Goal: Task Accomplishment & Management: Manage account settings

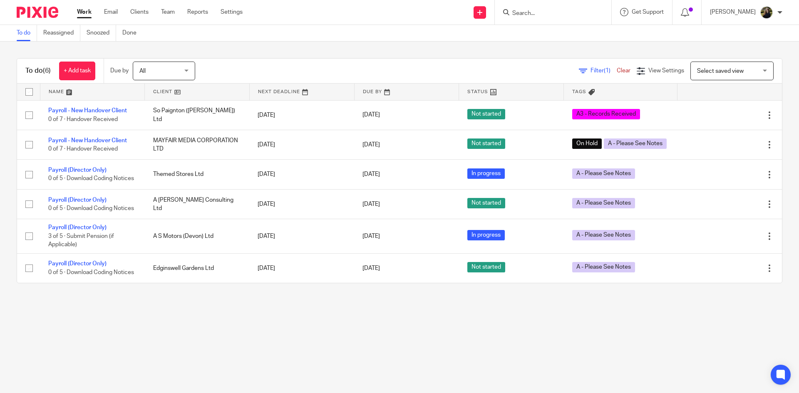
click at [528, 10] on input "Search" at bounding box center [548, 13] width 75 height 7
type input "david dwning"
click at [547, 46] on div "David Downing David Downing < info@downingdecorating.com >" at bounding box center [599, 36] width 193 height 32
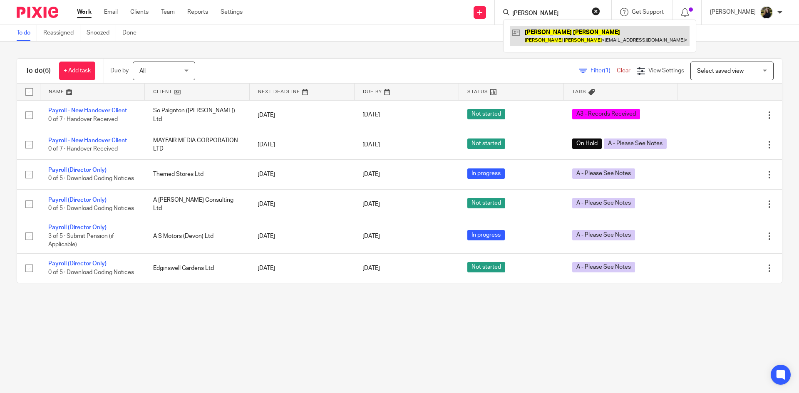
click at [577, 36] on link at bounding box center [600, 35] width 180 height 19
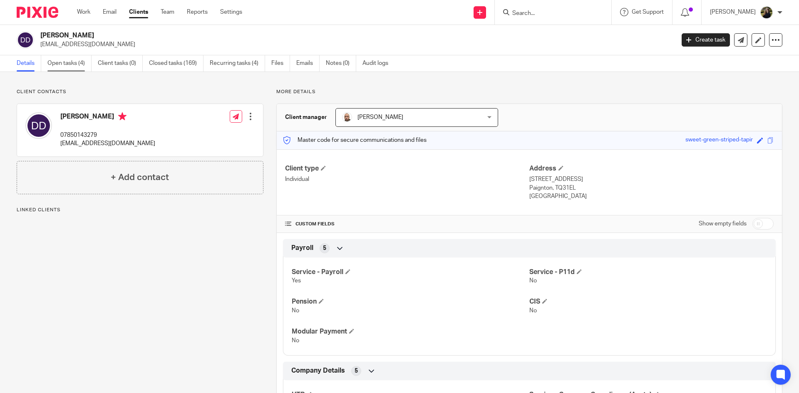
drag, startPoint x: 65, startPoint y: 55, endPoint x: 59, endPoint y: 59, distance: 7.2
click at [65, 55] on div "David Downing info@downingdecorating.com Create task Update from Companies Hous…" at bounding box center [399, 40] width 799 height 30
click at [53, 64] on link "Open tasks (4)" at bounding box center [69, 63] width 44 height 16
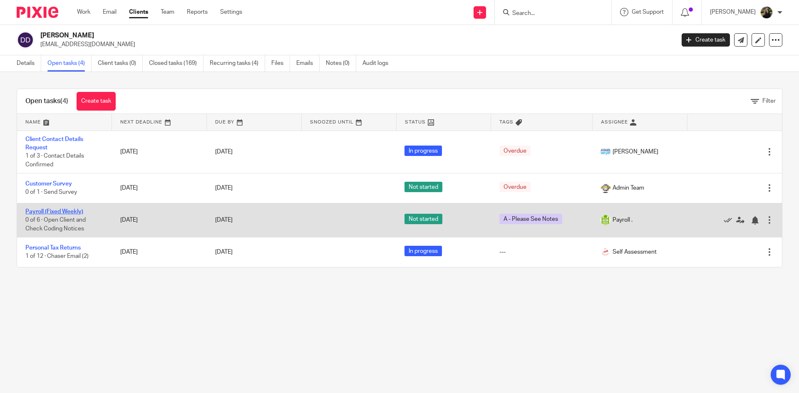
click at [59, 213] on link "Payroll (Fixed Weekly)" at bounding box center [54, 212] width 58 height 6
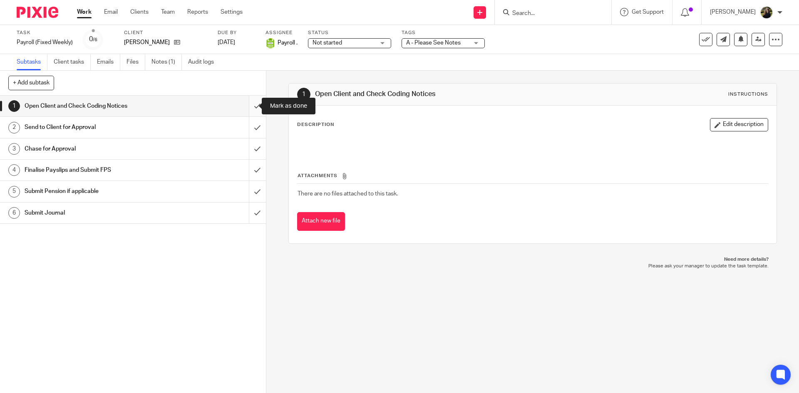
click at [249, 102] on input "submit" at bounding box center [133, 106] width 266 height 21
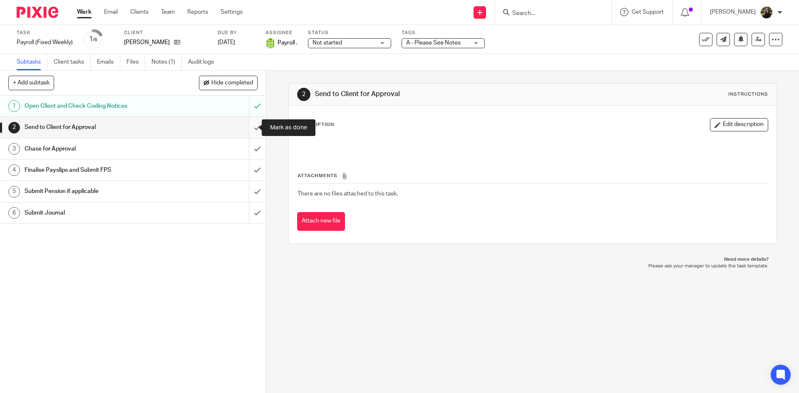
click at [249, 124] on input "submit" at bounding box center [133, 127] width 266 height 21
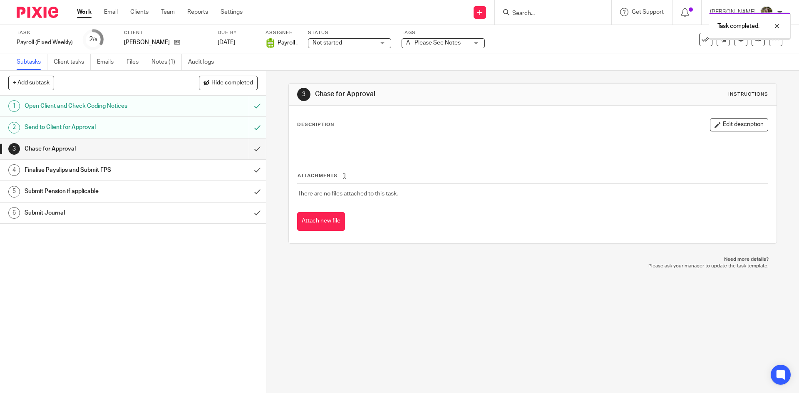
click at [437, 31] on div "Task completed." at bounding box center [594, 24] width 391 height 32
click at [433, 41] on span "A - Please See Notes" at bounding box center [433, 43] width 55 height 6
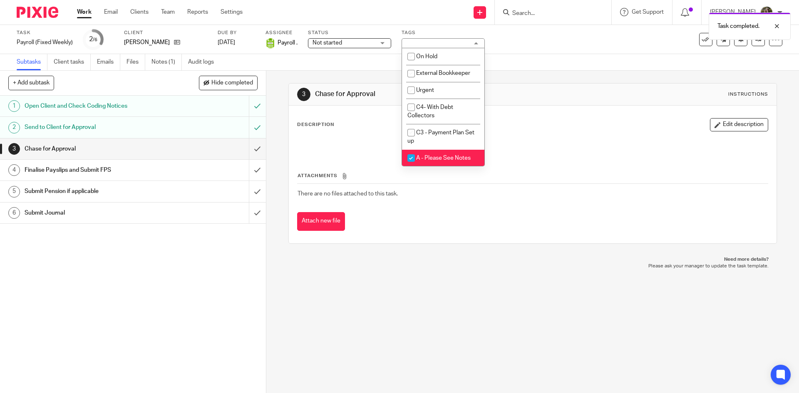
click at [439, 157] on span "A - Please See Notes" at bounding box center [443, 158] width 55 height 6
checkbox input "false"
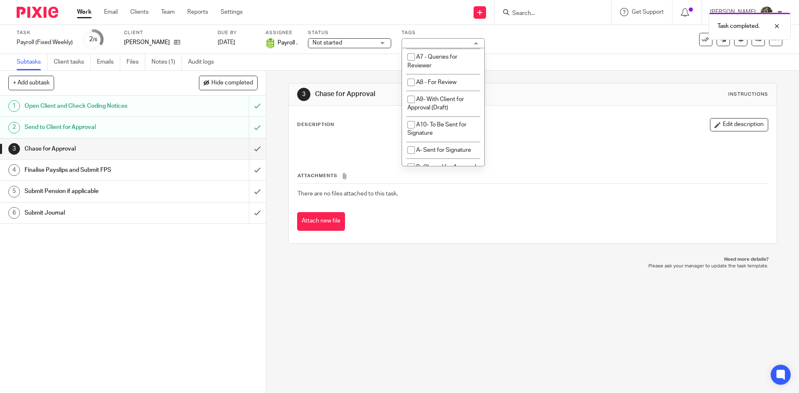
scroll to position [416, 0]
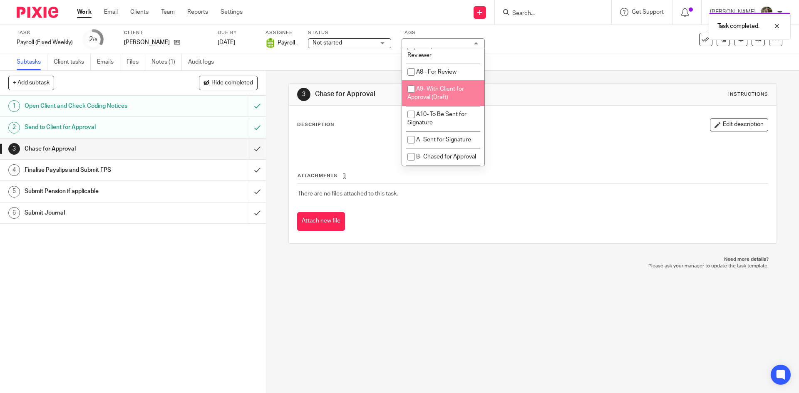
click at [415, 101] on span "A9- With Client for Approval (Draft)" at bounding box center [435, 93] width 57 height 15
checkbox input "true"
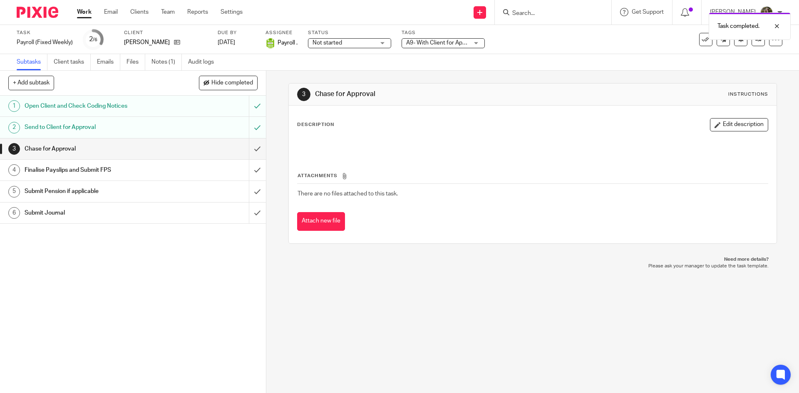
click at [497, 99] on div "3 Chase for Approval Instructions" at bounding box center [532, 94] width 471 height 13
click at [524, 12] on input "Search" at bounding box center [548, 13] width 75 height 7
type input "imba so"
click at [534, 30] on link at bounding box center [561, 32] width 103 height 12
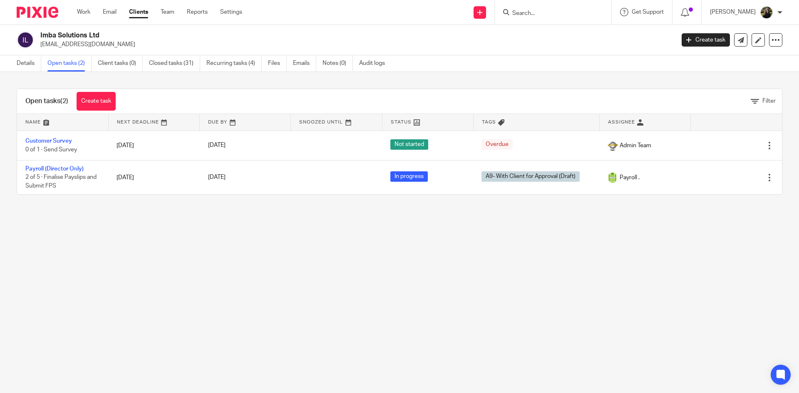
click at [51, 169] on link "Payroll (Director Only)" at bounding box center [54, 169] width 58 height 6
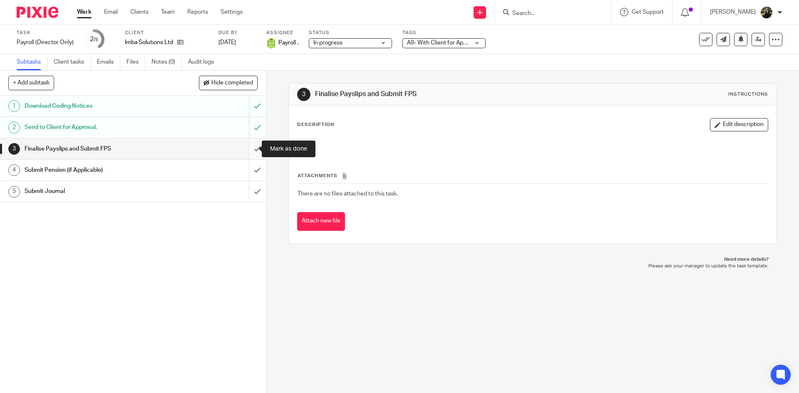
click at [247, 145] on input "submit" at bounding box center [133, 149] width 266 height 21
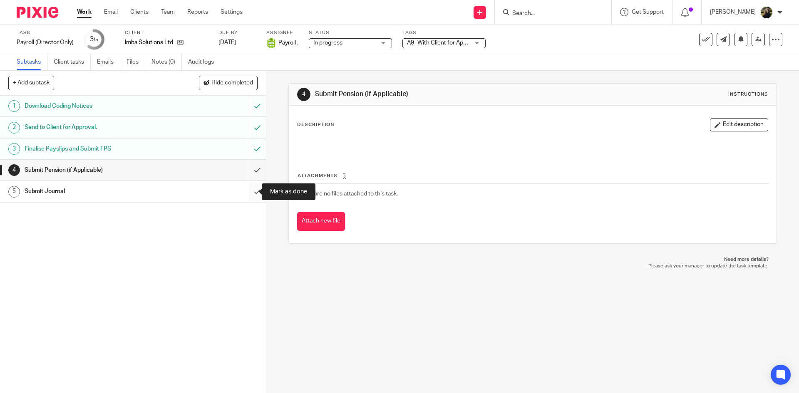
click at [255, 187] on input "submit" at bounding box center [133, 191] width 266 height 21
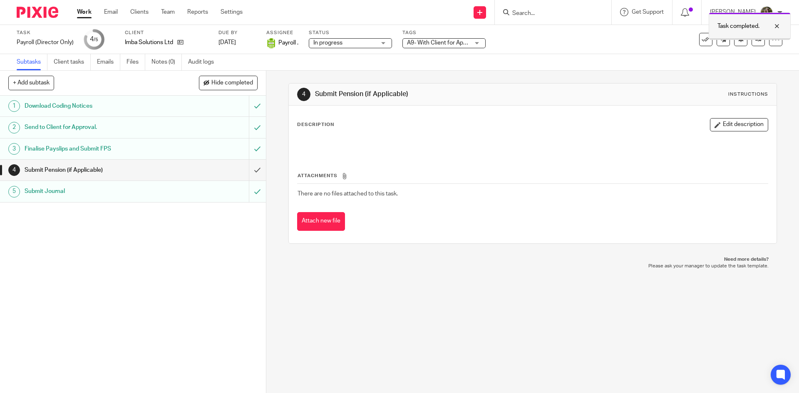
click at [768, 27] on div at bounding box center [770, 26] width 22 height 10
click at [699, 44] on button at bounding box center [705, 39] width 13 height 13
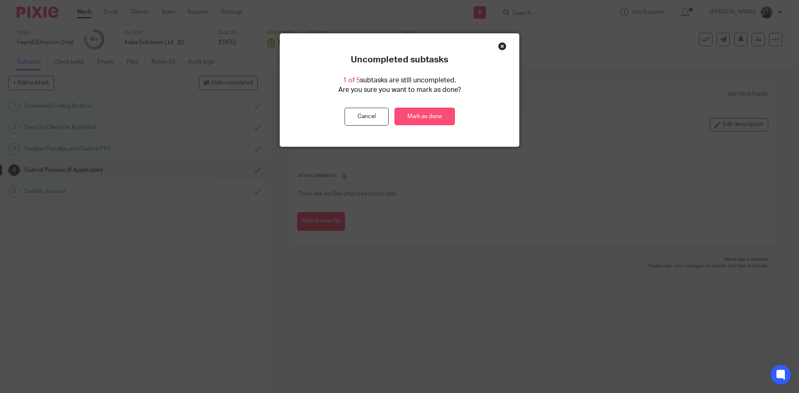
click at [398, 115] on link "Mark as done" at bounding box center [424, 117] width 60 height 18
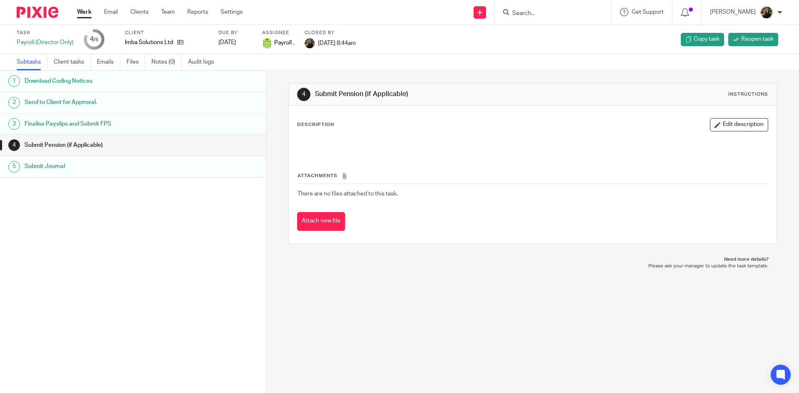
click at [532, 14] on input "Search" at bounding box center [548, 13] width 75 height 7
type input "midnight bleu t"
click at [564, 28] on link at bounding box center [561, 32] width 103 height 12
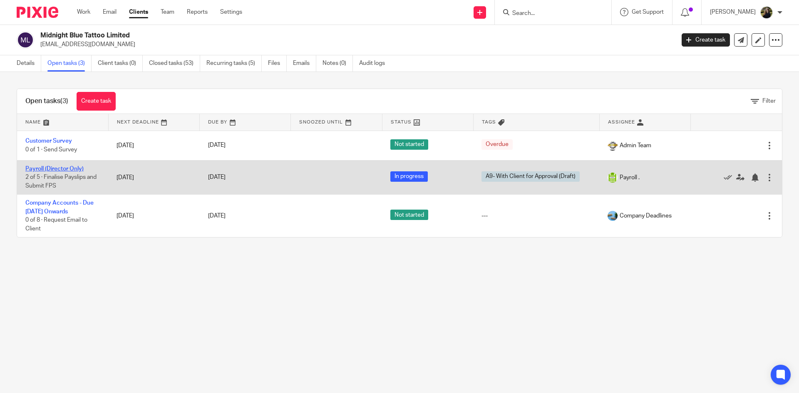
click at [63, 166] on link "Payroll (Director Only)" at bounding box center [54, 169] width 58 height 6
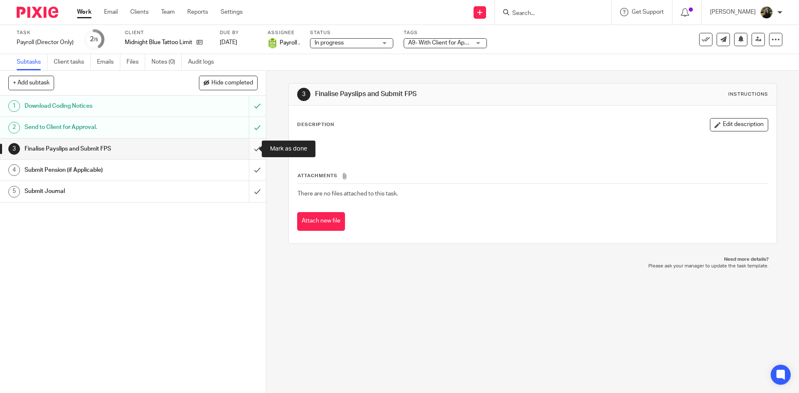
click at [252, 146] on input "submit" at bounding box center [133, 149] width 266 height 21
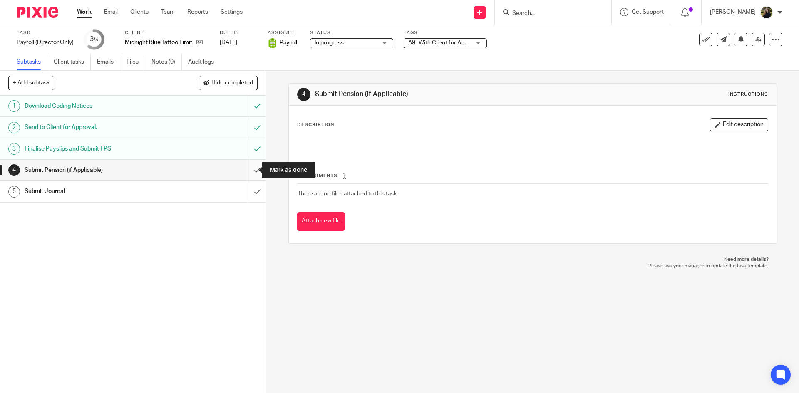
click at [248, 162] on input "submit" at bounding box center [133, 170] width 266 height 21
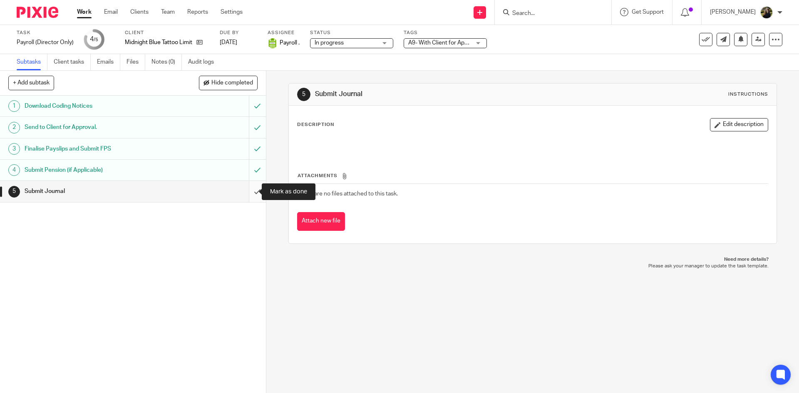
click at [244, 194] on input "submit" at bounding box center [133, 191] width 266 height 21
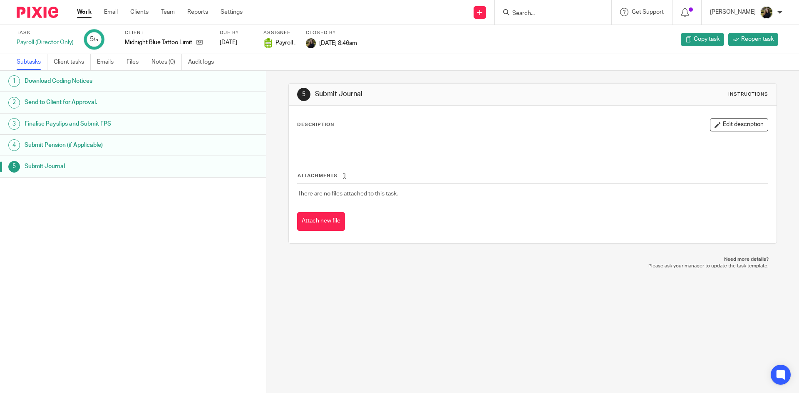
click at [532, 7] on form at bounding box center [555, 12] width 89 height 10
click at [533, 12] on input "Search" at bounding box center [548, 13] width 75 height 7
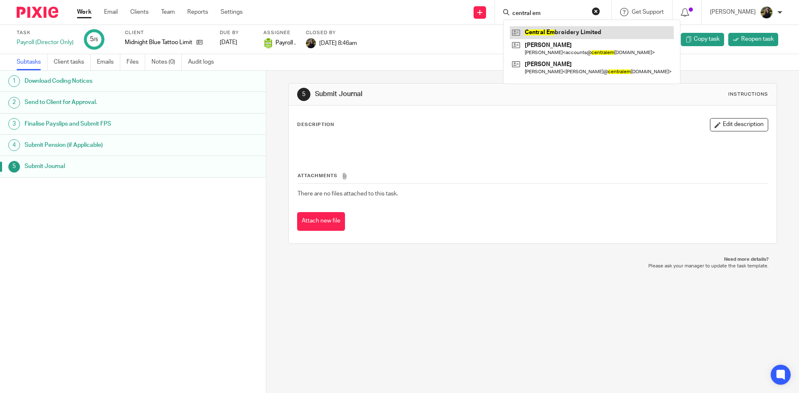
type input "central em"
click at [592, 32] on link at bounding box center [592, 32] width 164 height 12
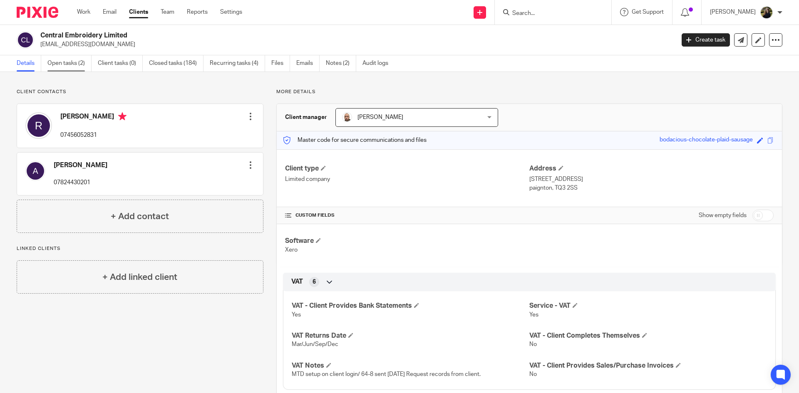
click at [59, 60] on link "Open tasks (2)" at bounding box center [69, 63] width 44 height 16
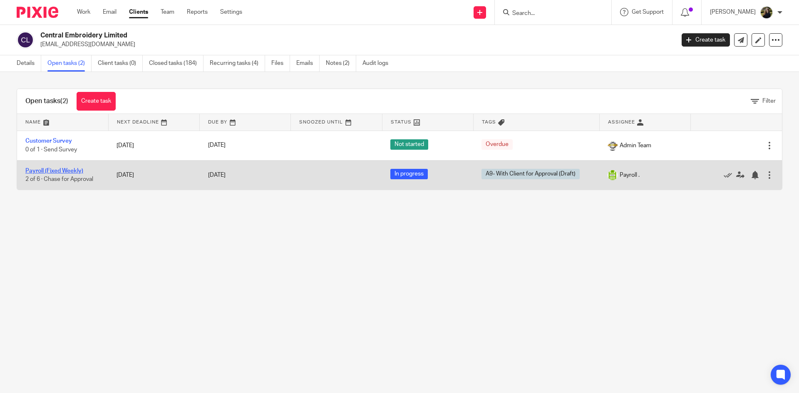
click at [56, 173] on link "Payroll (Fixed Weekly)" at bounding box center [54, 171] width 58 height 6
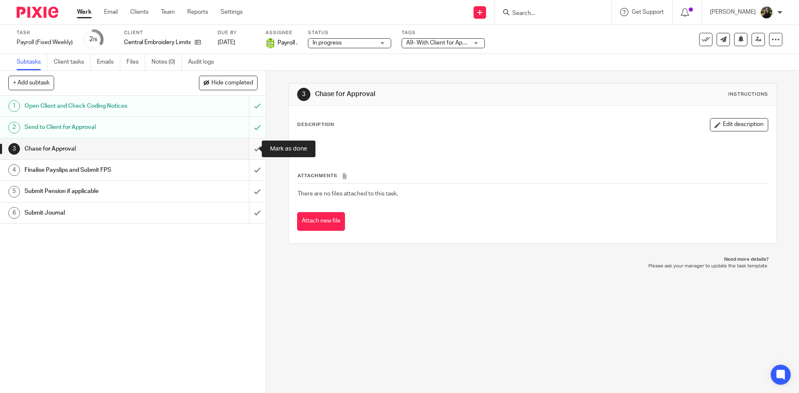
click at [247, 142] on input "submit" at bounding box center [133, 149] width 266 height 21
click at [255, 170] on input "submit" at bounding box center [133, 170] width 266 height 21
drag, startPoint x: 253, startPoint y: 146, endPoint x: 260, endPoint y: 197, distance: 52.1
click at [253, 146] on input "submit" at bounding box center [133, 149] width 266 height 21
click at [252, 212] on input "submit" at bounding box center [133, 213] width 266 height 21
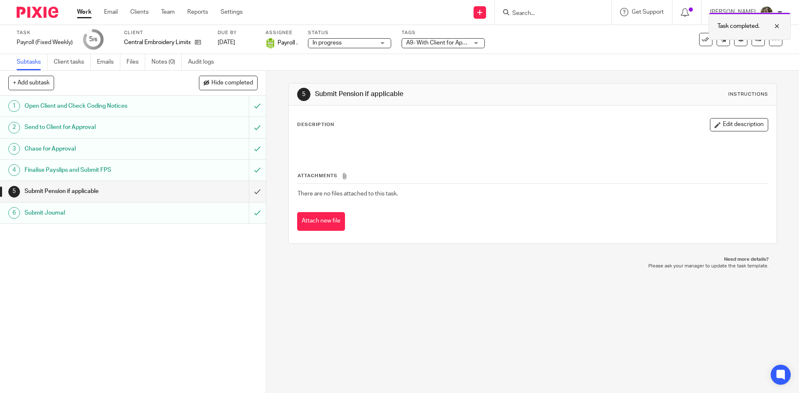
click at [766, 27] on div at bounding box center [770, 26] width 22 height 10
click at [755, 42] on icon at bounding box center [758, 39] width 6 height 6
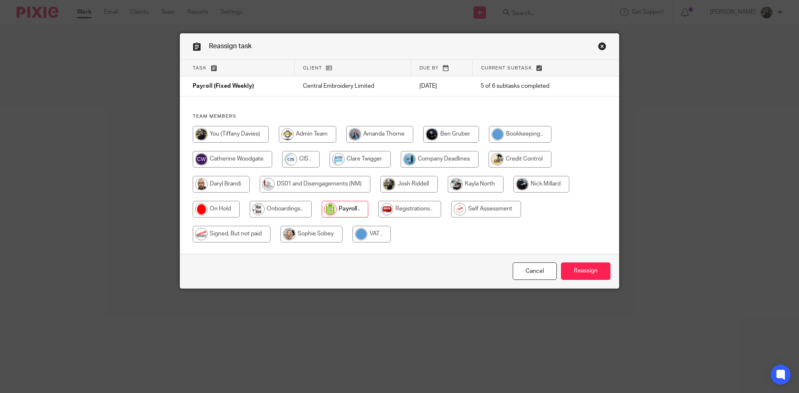
click at [222, 133] on input "radio" at bounding box center [231, 134] width 76 height 17
radio input "true"
click at [561, 266] on input "Reassign" at bounding box center [586, 272] width 50 height 18
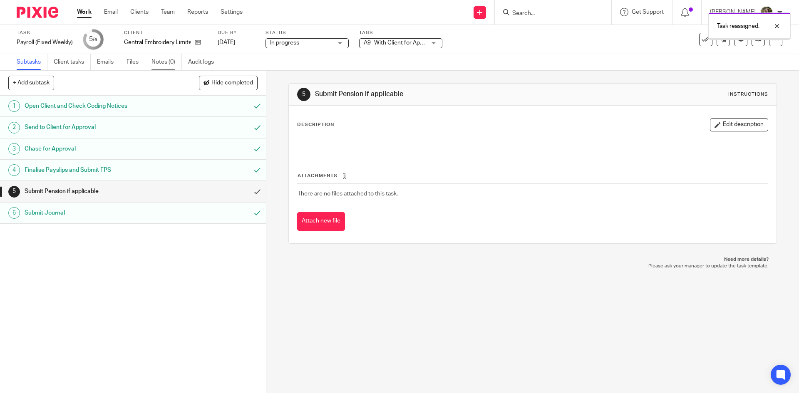
click at [166, 63] on link "Notes (0)" at bounding box center [166, 62] width 30 height 16
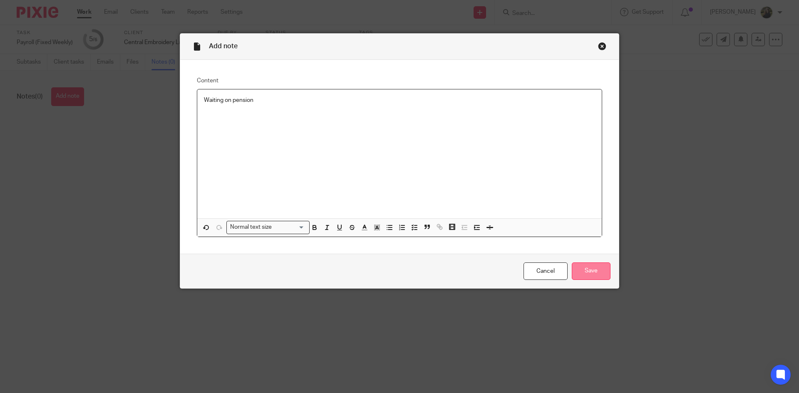
click at [577, 264] on input "Save" at bounding box center [591, 272] width 39 height 18
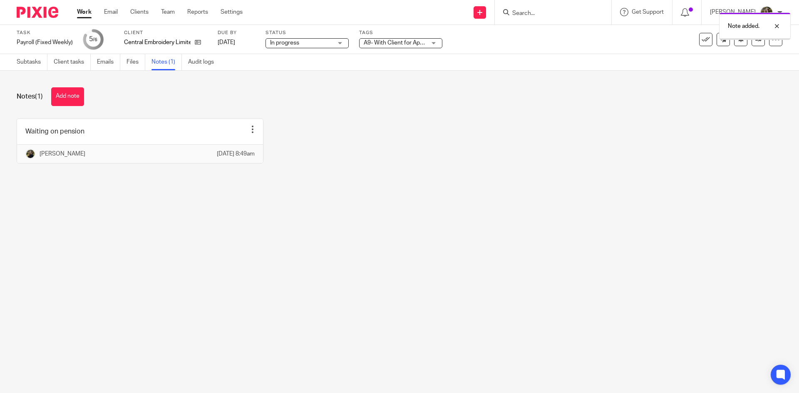
click at [397, 51] on div "Task Payroll (Fixed Weekly) Save Payroll (Fixed Weekly) 5 /6 Client Central Emb…" at bounding box center [399, 39] width 799 height 29
click at [397, 41] on span "A9- With Client for Approval (Draft)" at bounding box center [409, 43] width 90 height 6
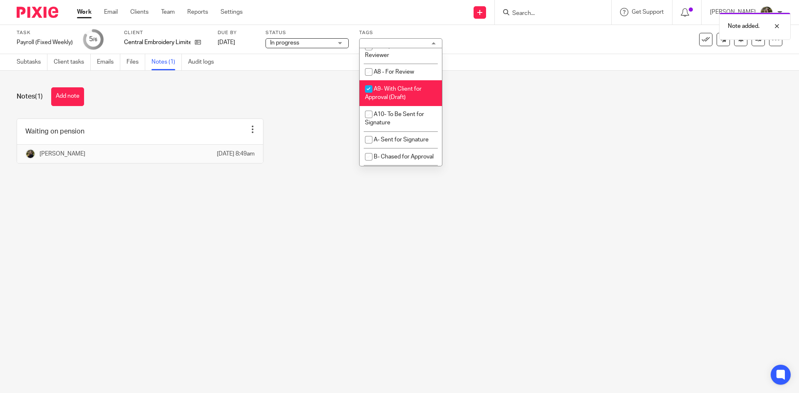
click at [399, 101] on span "A9- With Client for Approval (Draft)" at bounding box center [393, 93] width 57 height 15
checkbox input "false"
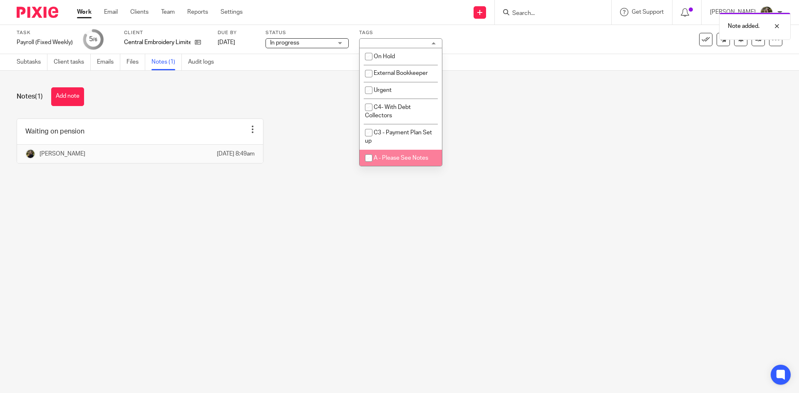
click at [399, 159] on span "A - Please See Notes" at bounding box center [401, 158] width 55 height 6
checkbox input "true"
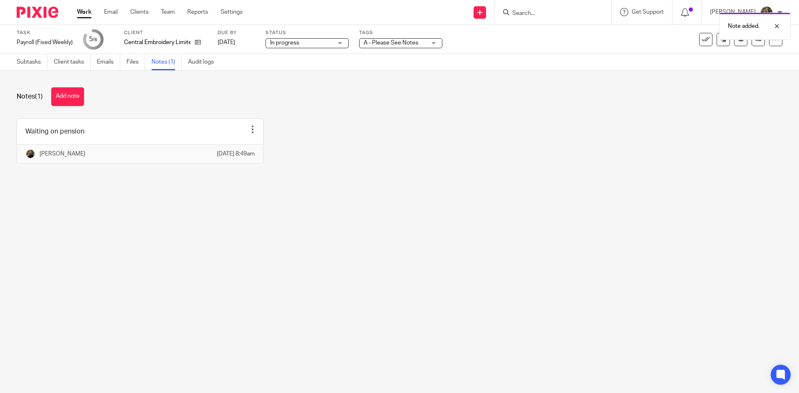
click at [536, 114] on div "Notes (1) Add note Waiting on pension Edit note Delete note Tiffany Davies 21 A…" at bounding box center [399, 132] width 799 height 122
click at [529, 12] on input "Search" at bounding box center [548, 13] width 75 height 7
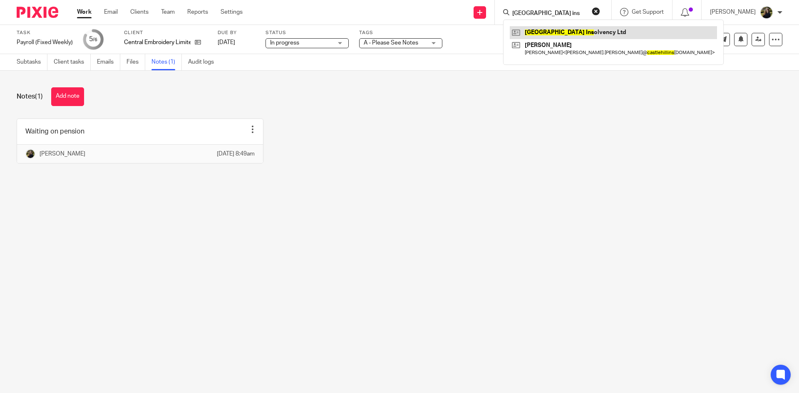
type input "castle hill ins"
click at [548, 35] on link at bounding box center [613, 32] width 207 height 12
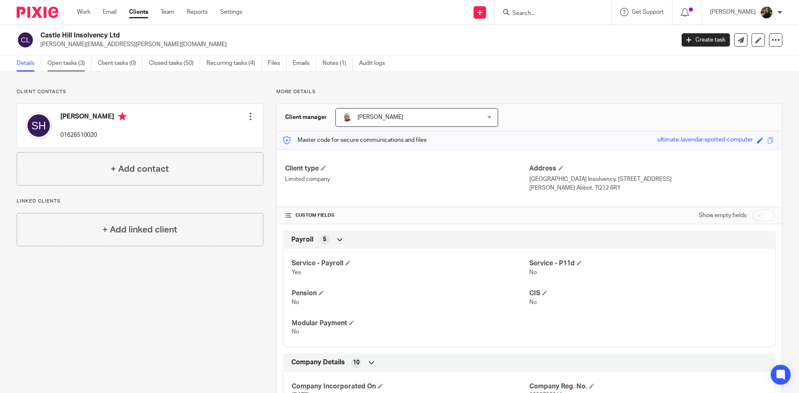
click at [84, 68] on link "Open tasks (3)" at bounding box center [69, 63] width 44 height 16
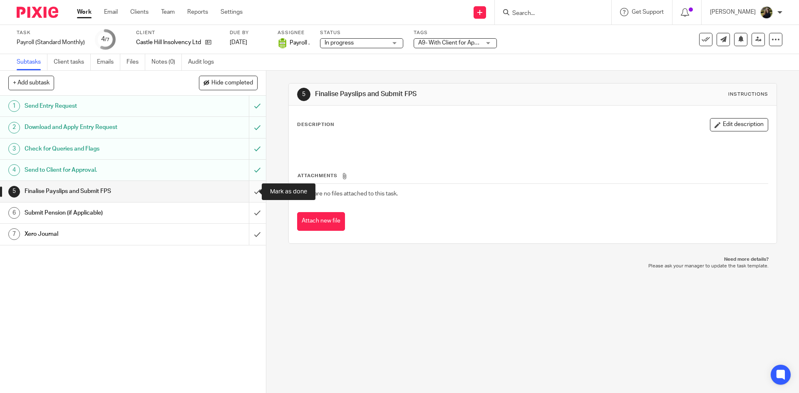
click at [251, 188] on input "submit" at bounding box center [133, 191] width 266 height 21
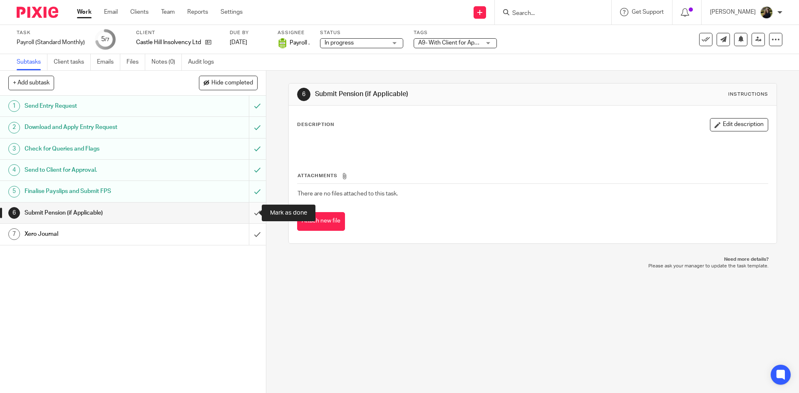
click at [253, 209] on input "submit" at bounding box center [133, 213] width 266 height 21
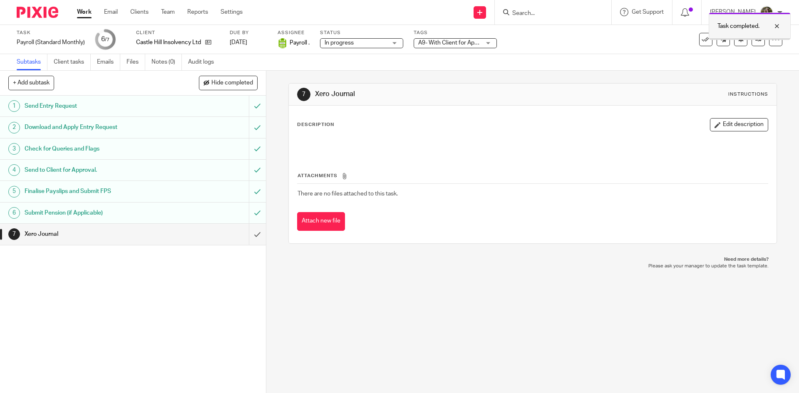
click at [788, 25] on div "Task completed." at bounding box center [750, 25] width 82 height 27
click at [701, 39] on icon at bounding box center [705, 39] width 8 height 8
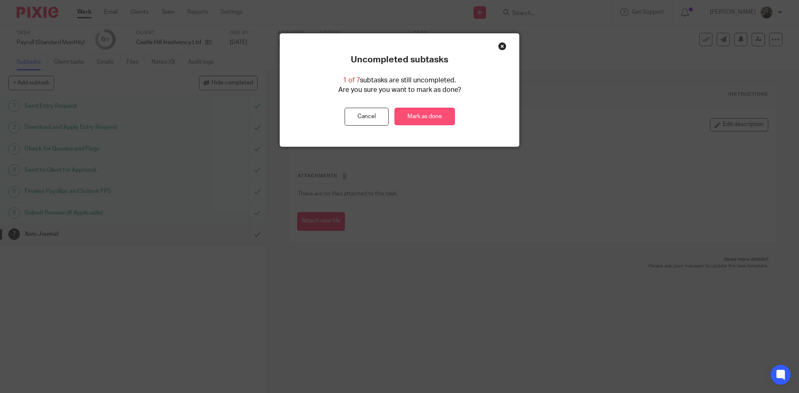
click at [425, 121] on link "Mark as done" at bounding box center [424, 117] width 60 height 18
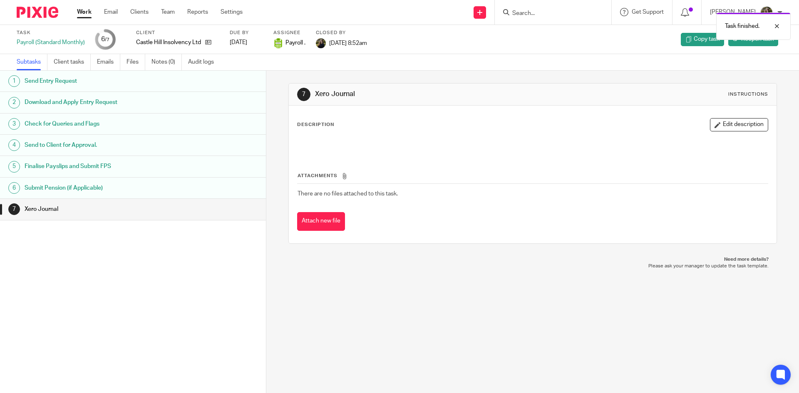
drag, startPoint x: 539, startPoint y: 13, endPoint x: 534, endPoint y: 16, distance: 6.0
click at [536, 15] on div "Task finished." at bounding box center [594, 24] width 391 height 32
drag, startPoint x: 537, startPoint y: 8, endPoint x: 530, endPoint y: 22, distance: 15.3
click at [537, 8] on form at bounding box center [555, 12] width 89 height 10
click at [531, 15] on input "Search" at bounding box center [548, 13] width 75 height 7
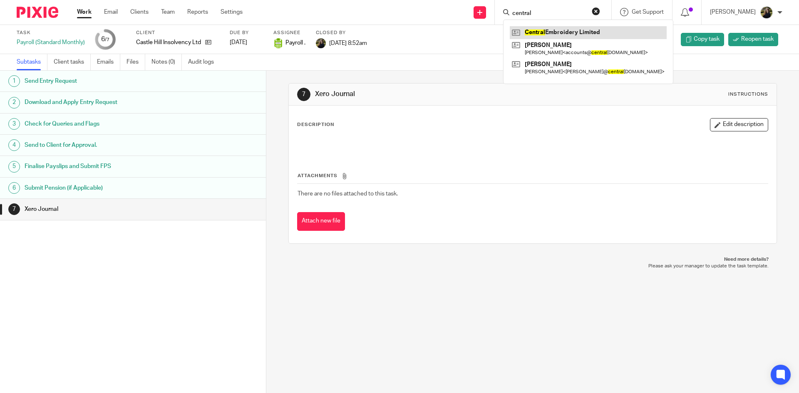
type input "central"
click at [551, 36] on link at bounding box center [588, 32] width 157 height 12
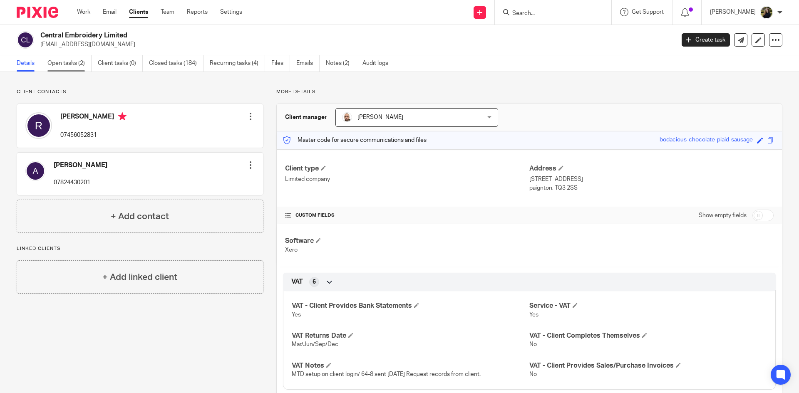
click at [59, 61] on link "Open tasks (2)" at bounding box center [69, 63] width 44 height 16
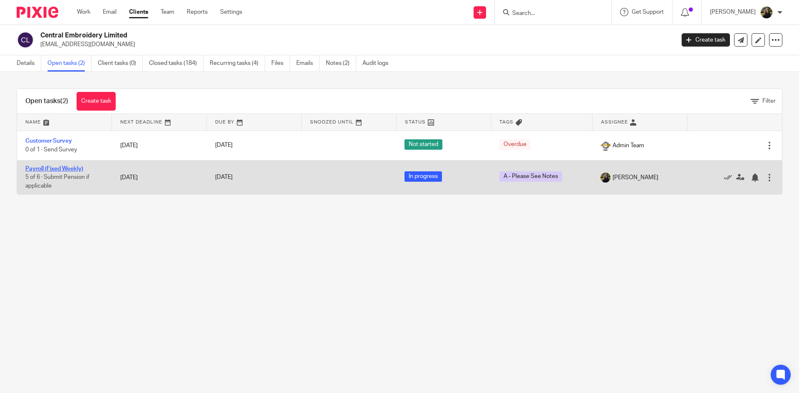
click at [50, 170] on link "Payroll (Fixed Weekly)" at bounding box center [54, 169] width 58 height 6
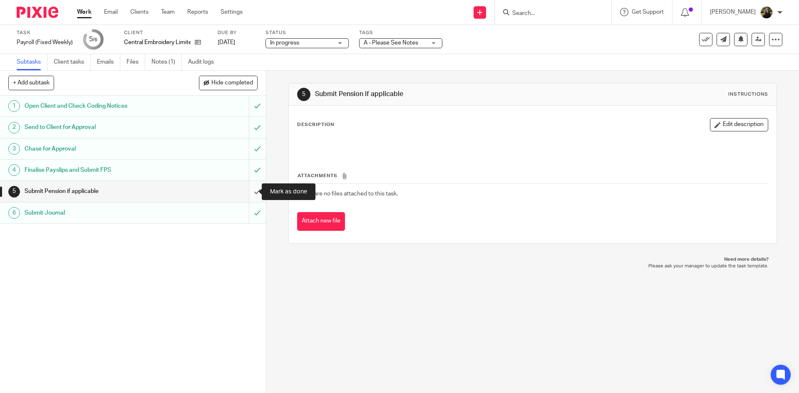
click at [254, 190] on input "submit" at bounding box center [133, 191] width 266 height 21
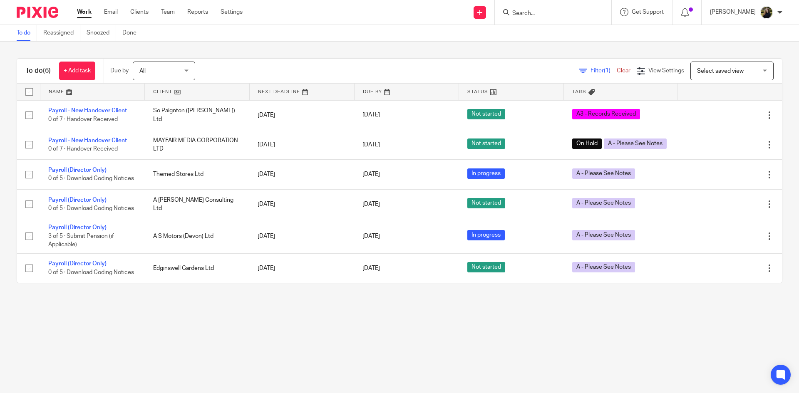
click at [528, 16] on input "Search" at bounding box center [548, 13] width 75 height 7
type input "pure va"
click at [576, 36] on link at bounding box center [580, 39] width 141 height 26
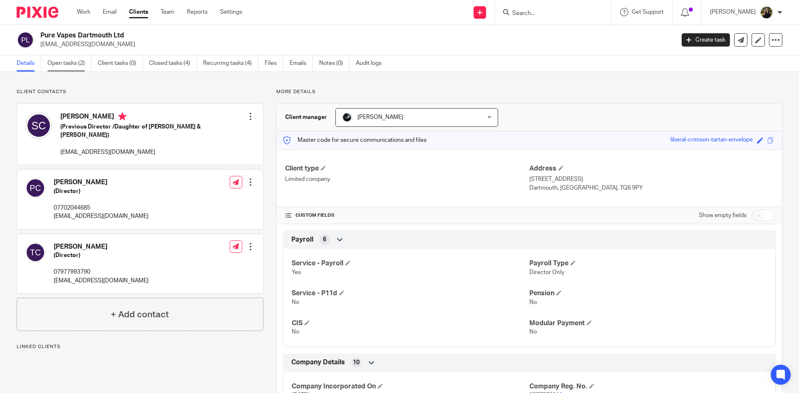
click at [78, 62] on link "Open tasks (2)" at bounding box center [69, 63] width 44 height 16
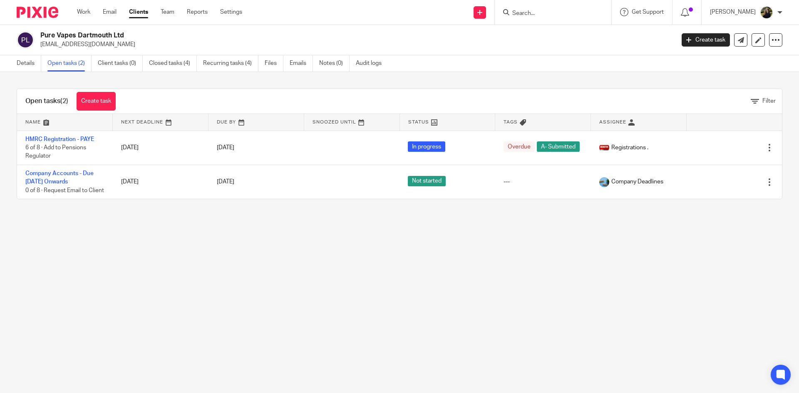
click at [144, 12] on link "Clients" at bounding box center [138, 12] width 19 height 8
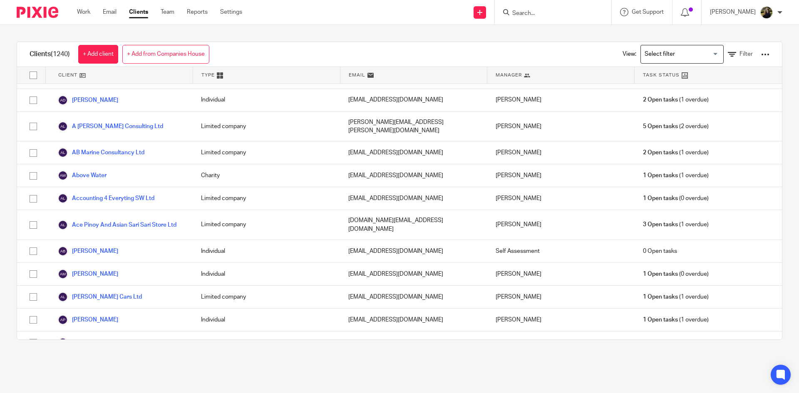
scroll to position [125, 0]
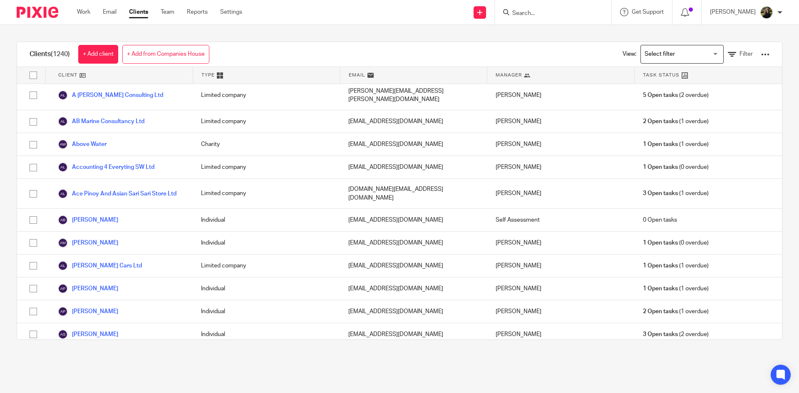
click at [531, 17] on input "Search" at bounding box center [548, 13] width 75 height 7
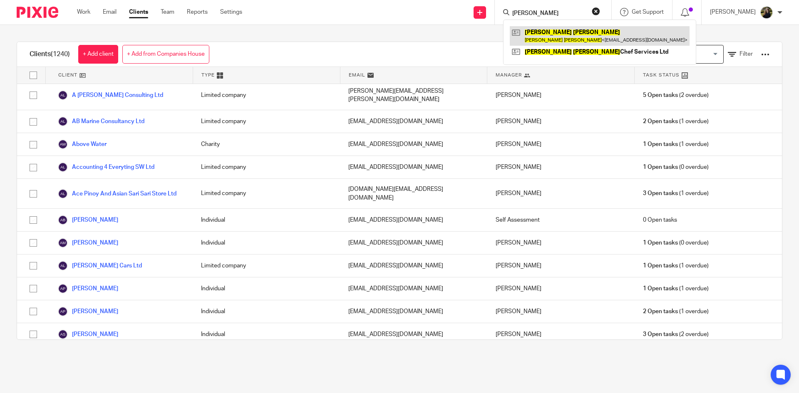
type input "jamie goodman"
click at [540, 33] on link at bounding box center [600, 35] width 180 height 19
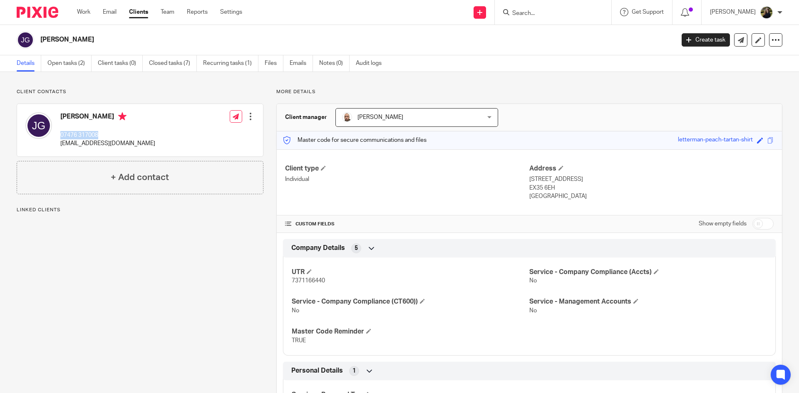
drag, startPoint x: 107, startPoint y: 136, endPoint x: 59, endPoint y: 133, distance: 48.4
click at [59, 133] on div "[PERSON_NAME] 07476 317008 [EMAIL_ADDRESS][DOMAIN_NAME]" at bounding box center [90, 130] width 130 height 44
copy p "07476 317008"
click at [170, 6] on div "Work Email Clients Team Reports Settings Work Email Clients Team Reports Settin…" at bounding box center [162, 12] width 186 height 25
click at [169, 12] on link "Team" at bounding box center [168, 12] width 14 height 8
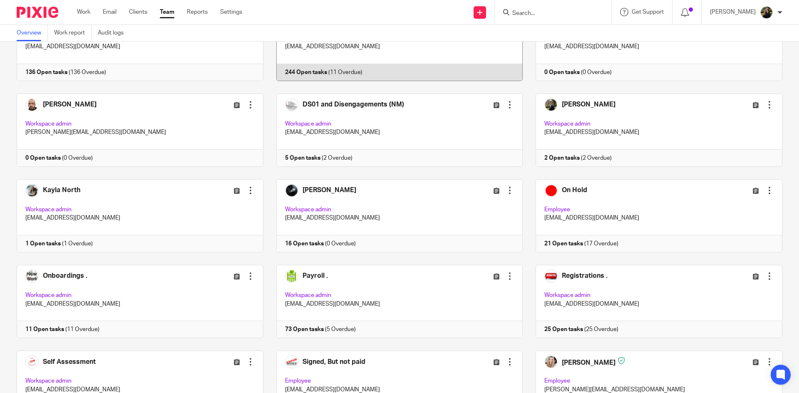
scroll to position [333, 0]
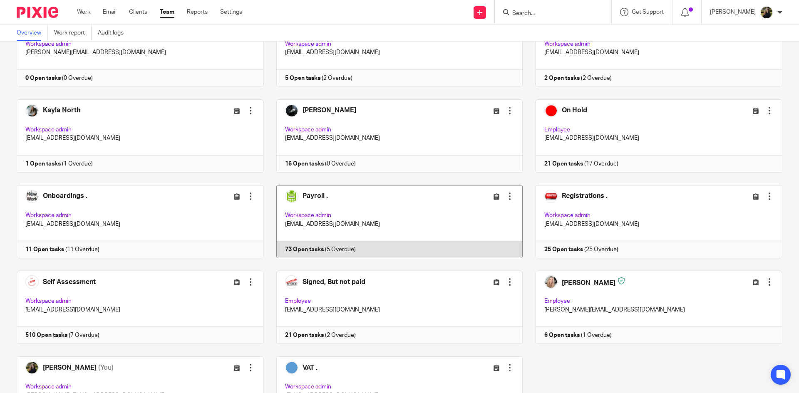
click at [373, 229] on link at bounding box center [393, 221] width 260 height 73
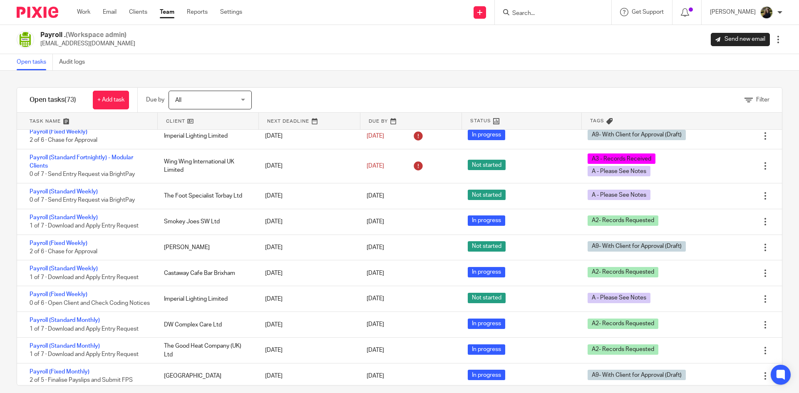
scroll to position [208, 0]
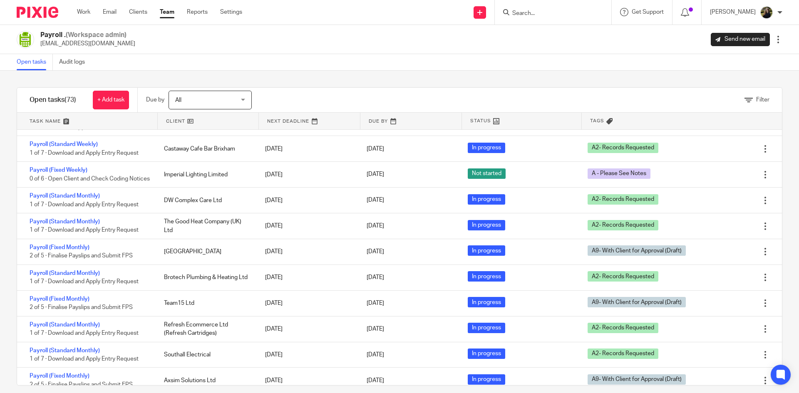
click at [538, 12] on input "Search" at bounding box center [548, 13] width 75 height 7
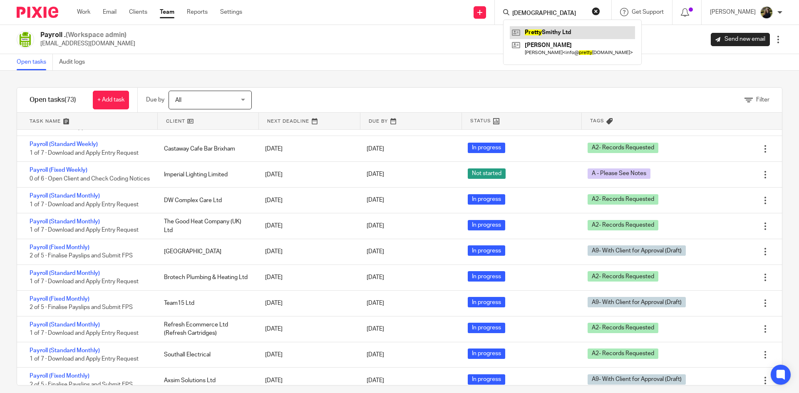
type input "prety"
click at [557, 26] on link at bounding box center [572, 32] width 125 height 12
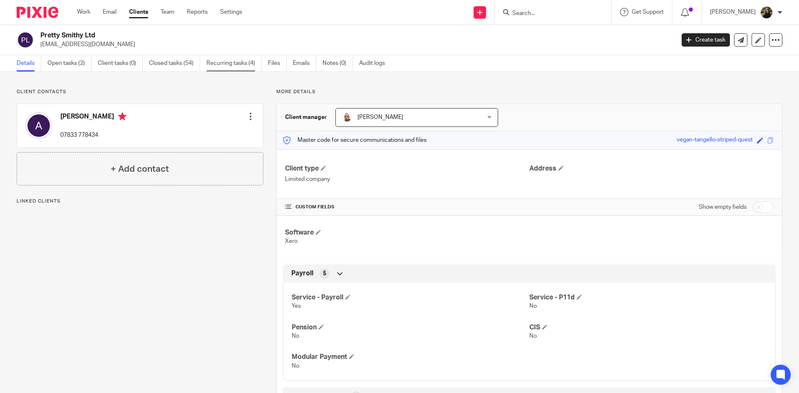
click at [220, 57] on link "Recurring tasks (4)" at bounding box center [233, 63] width 55 height 16
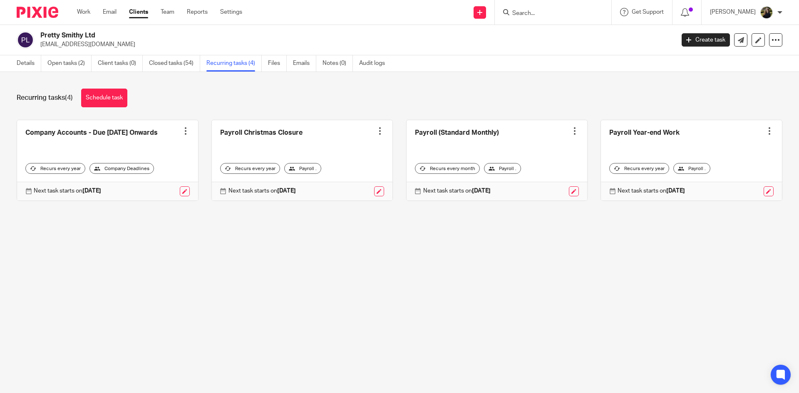
click at [535, 10] on input "Search" at bounding box center [548, 13] width 75 height 7
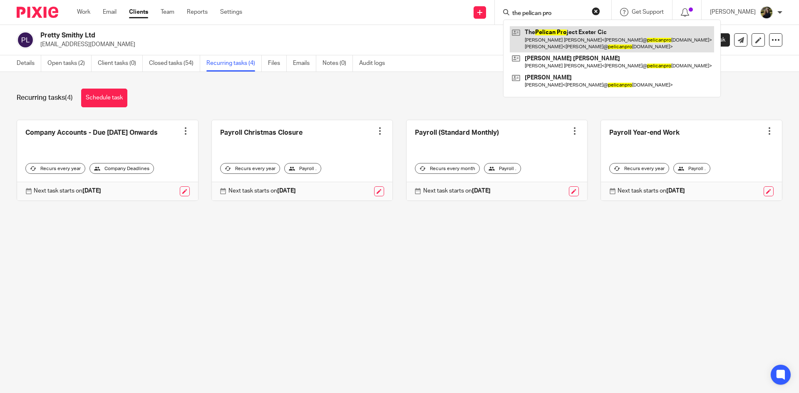
type input "the pelican pro"
click at [592, 36] on link at bounding box center [612, 39] width 204 height 26
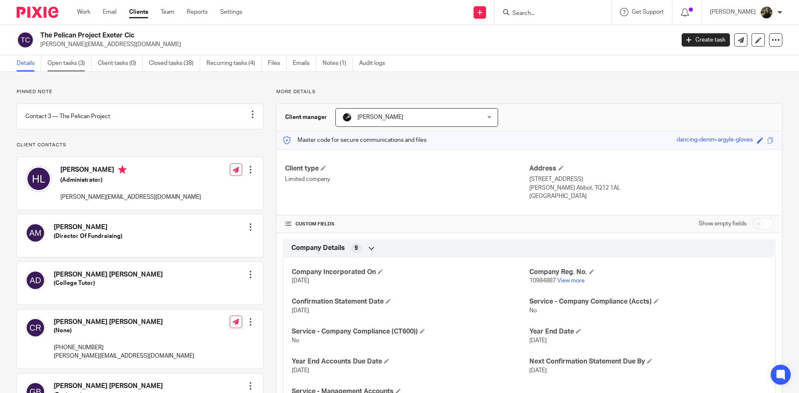
click at [73, 66] on link "Open tasks (3)" at bounding box center [69, 63] width 44 height 16
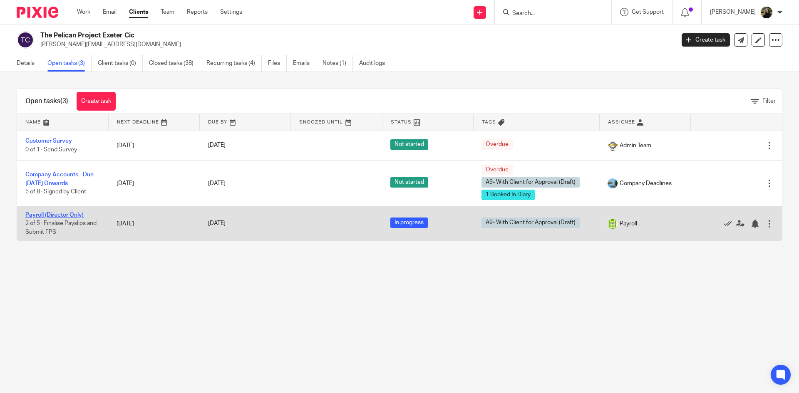
click at [45, 215] on link "Payroll (Director Only)" at bounding box center [54, 215] width 58 height 6
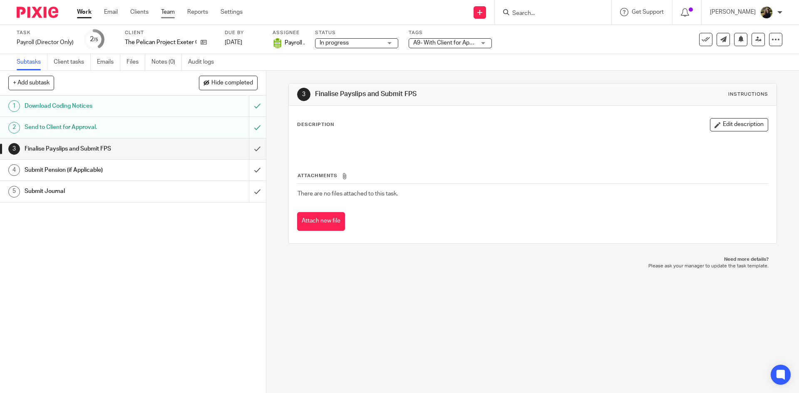
click at [174, 13] on link "Team" at bounding box center [168, 12] width 14 height 8
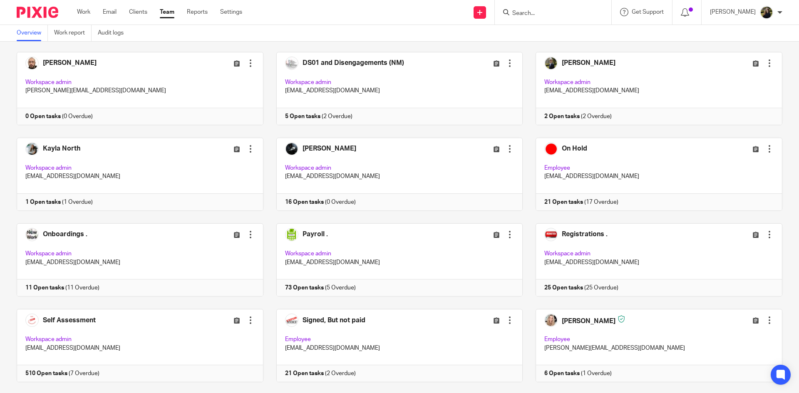
scroll to position [399, 0]
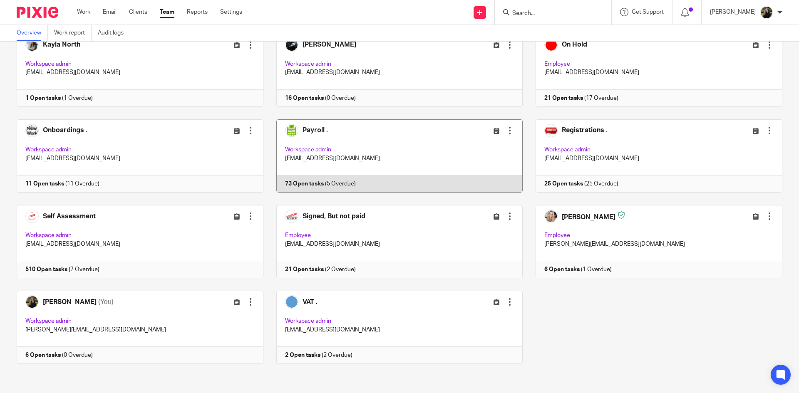
click at [375, 153] on link at bounding box center [393, 155] width 260 height 73
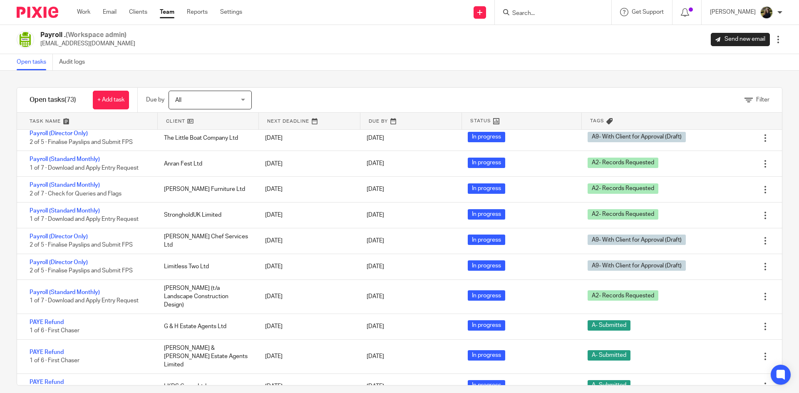
scroll to position [1641, 0]
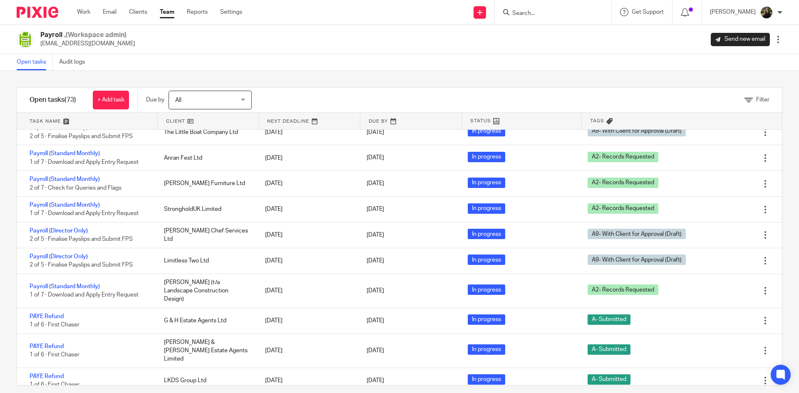
click at [528, 9] on form at bounding box center [555, 12] width 89 height 10
click at [526, 14] on input "Search" at bounding box center [548, 13] width 75 height 7
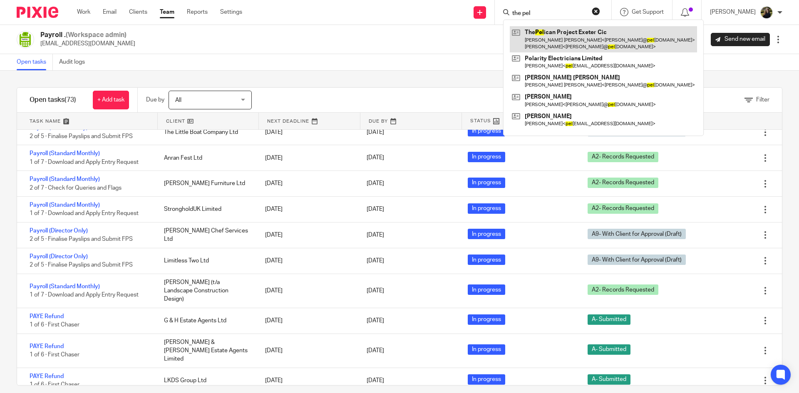
type input "the pel"
click at [564, 44] on link at bounding box center [603, 39] width 187 height 26
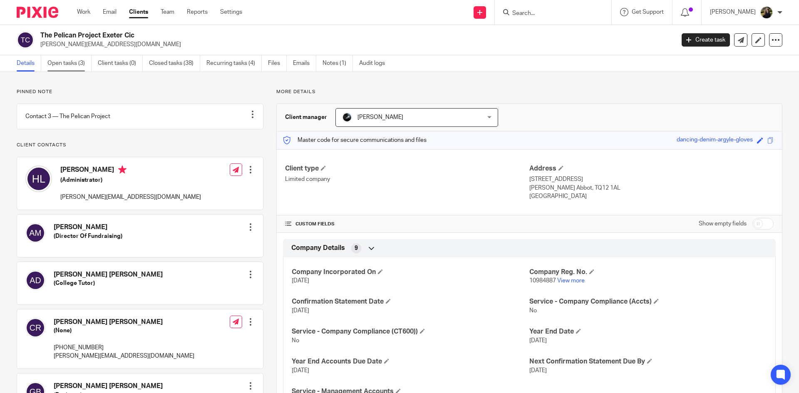
click at [59, 64] on link "Open tasks (3)" at bounding box center [69, 63] width 44 height 16
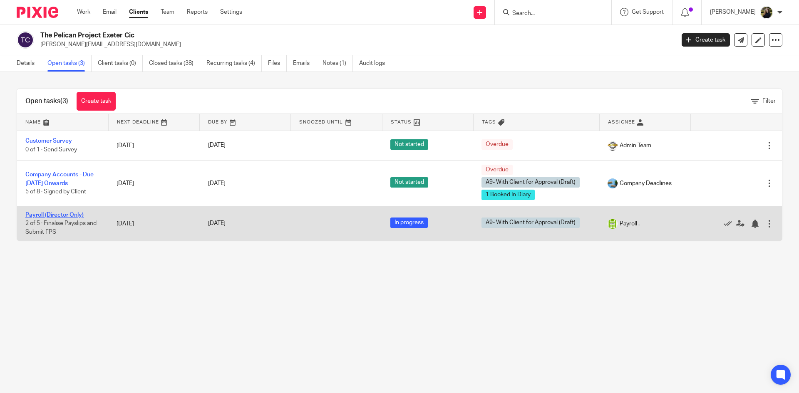
click at [47, 215] on link "Payroll (Director Only)" at bounding box center [54, 215] width 58 height 6
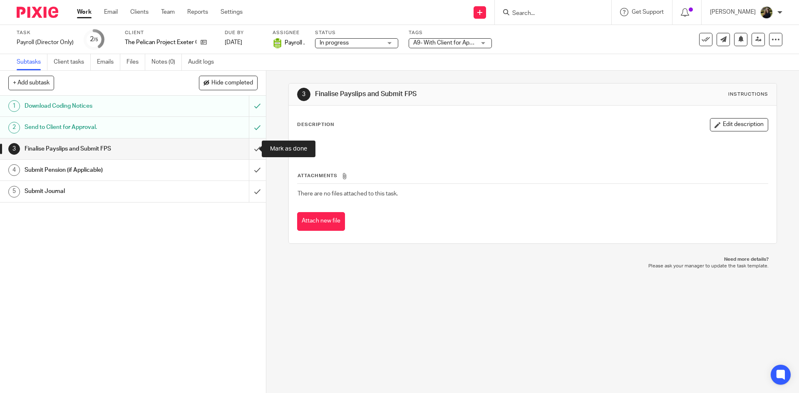
click at [252, 146] on input "submit" at bounding box center [133, 149] width 266 height 21
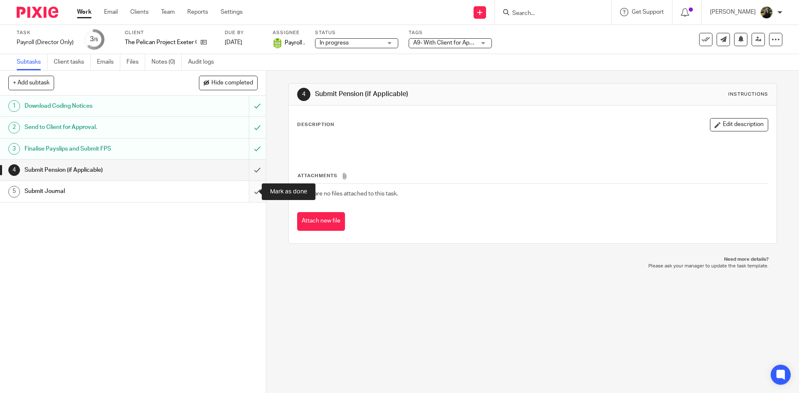
click at [242, 193] on input "submit" at bounding box center [133, 191] width 266 height 21
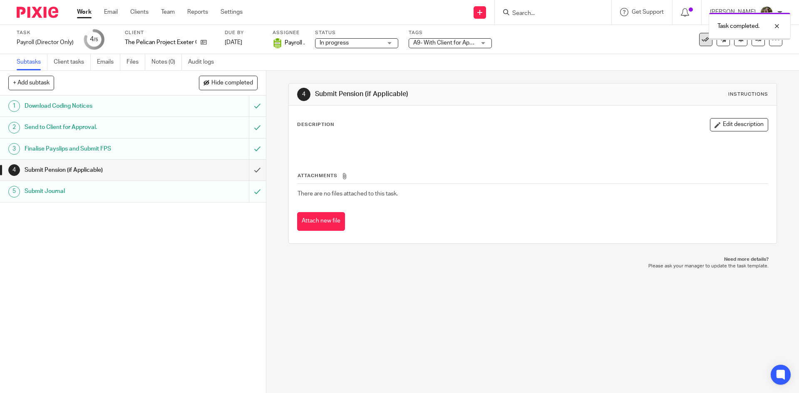
click at [701, 42] on icon at bounding box center [705, 39] width 8 height 8
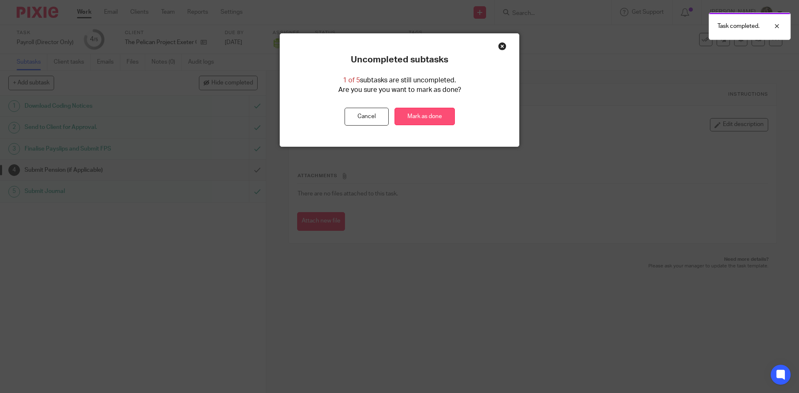
click at [413, 113] on link "Mark as done" at bounding box center [424, 117] width 60 height 18
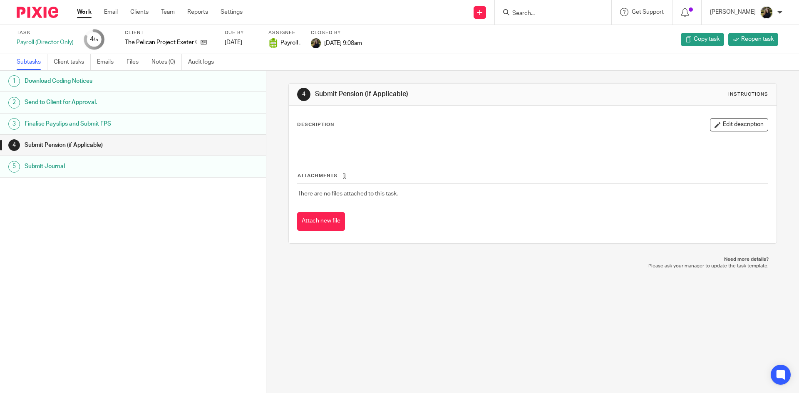
click at [546, 18] on div at bounding box center [553, 12] width 116 height 25
click at [540, 7] on form at bounding box center [555, 12] width 89 height 10
click at [535, 12] on input "Search" at bounding box center [548, 13] width 75 height 7
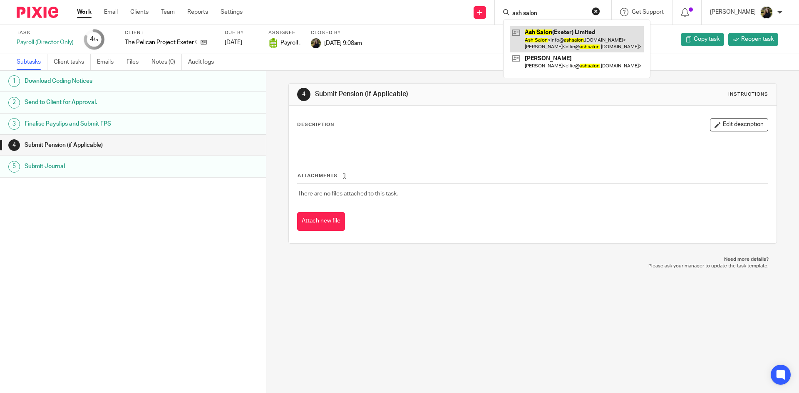
type input "ash salon"
click at [538, 30] on link at bounding box center [577, 39] width 134 height 26
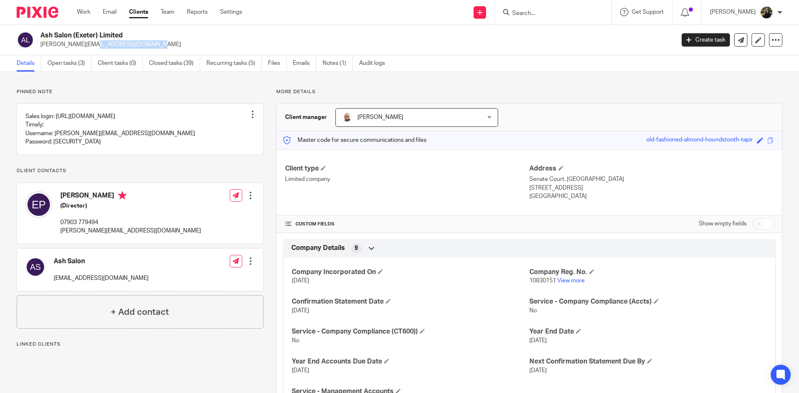
click at [40, 50] on div "Ash Salon (Exeter) Limited ellie@ashsalon.co.uk Create task Update from Compani…" at bounding box center [399, 40] width 799 height 30
click at [541, 16] on input "Search" at bounding box center [548, 13] width 75 height 7
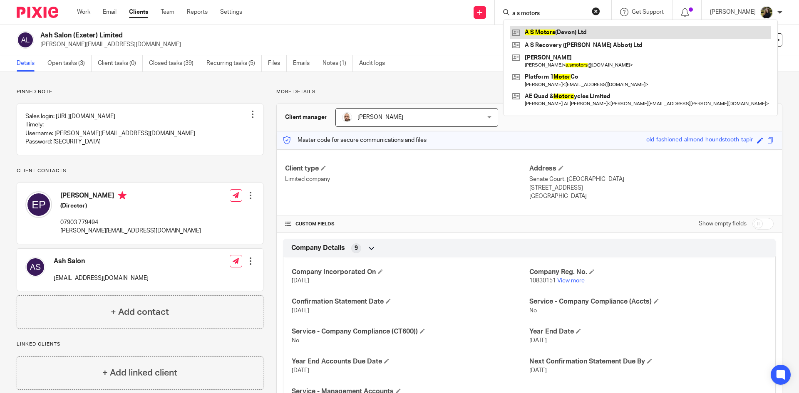
type input "a s motors"
click at [578, 30] on link at bounding box center [640, 32] width 261 height 12
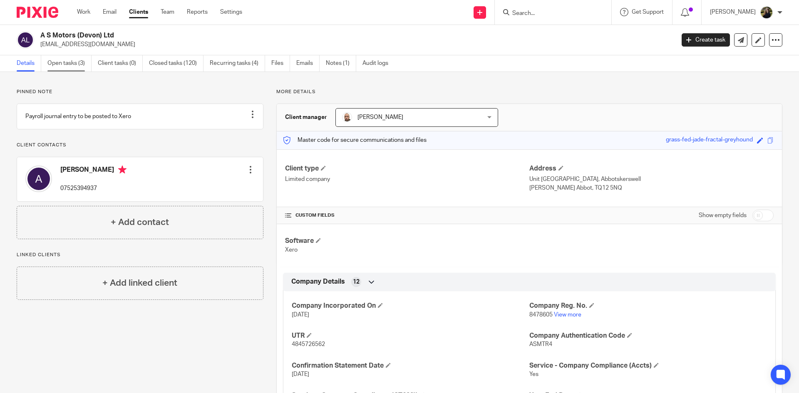
click at [72, 65] on link "Open tasks (3)" at bounding box center [69, 63] width 44 height 16
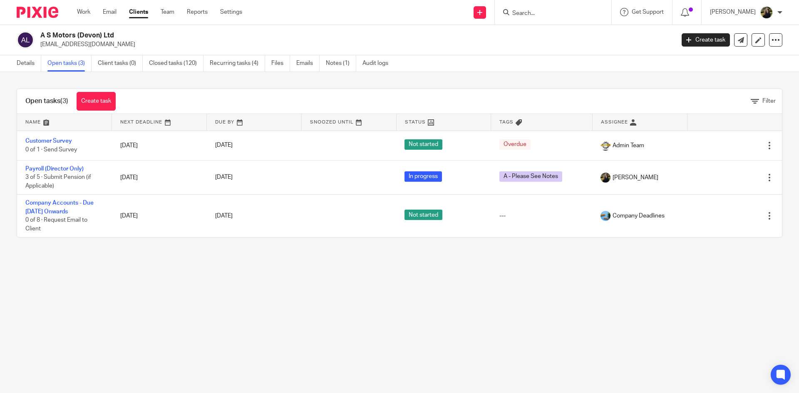
click at [33, 9] on img at bounding box center [38, 12] width 42 height 11
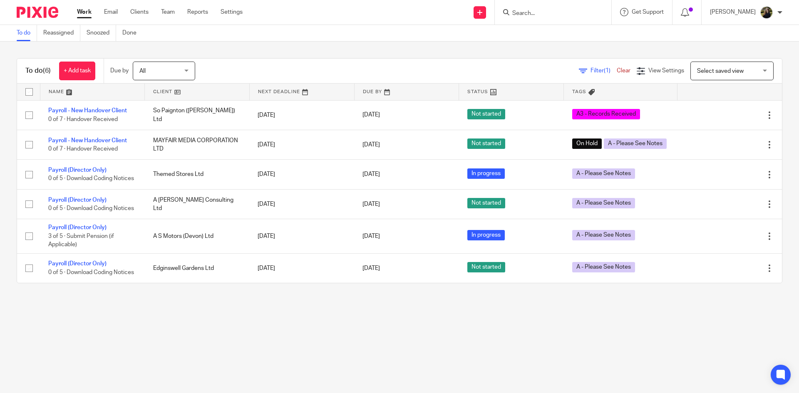
click at [541, 12] on input "Search" at bounding box center [548, 13] width 75 height 7
type input "wanphen"
click at [557, 36] on link at bounding box center [591, 35] width 162 height 19
